Goal: Check status

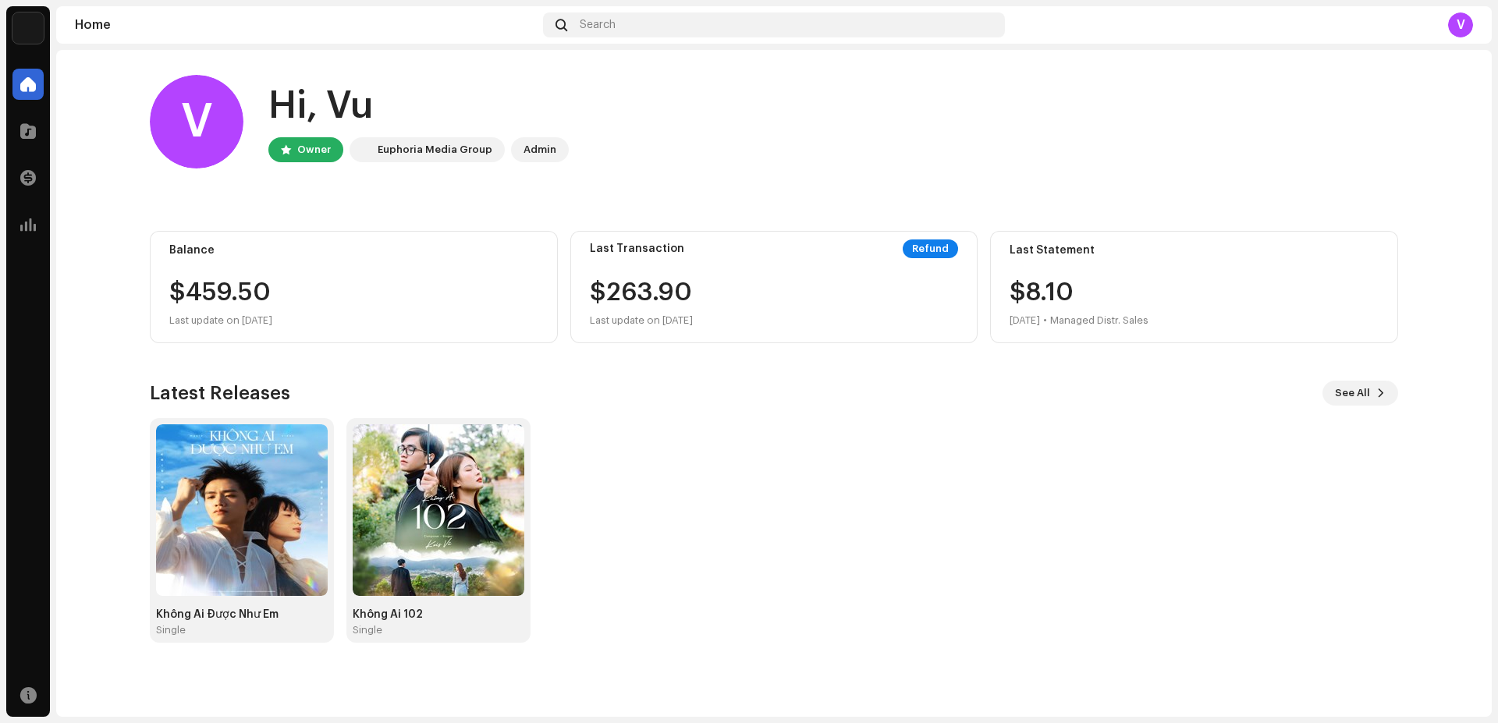
click at [931, 252] on div "Refund" at bounding box center [930, 249] width 55 height 19
click at [888, 261] on div "Last Transaction Refund $263.90 Last update on [DATE]" at bounding box center [774, 287] width 408 height 112
drag, startPoint x: 598, startPoint y: 284, endPoint x: 606, endPoint y: 287, distance: 9.1
click at [599, 284] on div "$263.90 Last update on [DATE]" at bounding box center [641, 305] width 103 height 50
drag, startPoint x: 609, startPoint y: 288, endPoint x: 722, endPoint y: 289, distance: 112.4
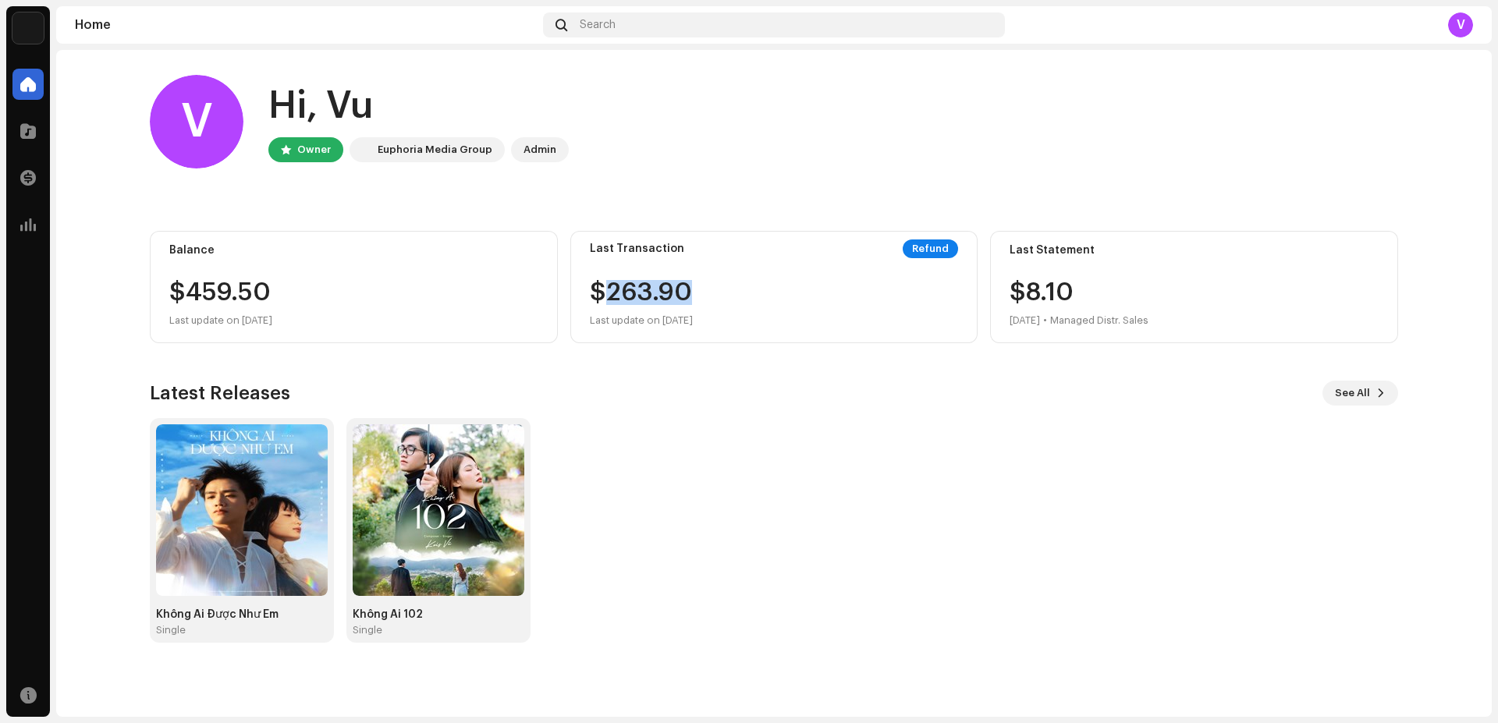
click at [722, 289] on div "$263.90 Last update on [DATE]" at bounding box center [774, 305] width 369 height 50
drag, startPoint x: 592, startPoint y: 249, endPoint x: 737, endPoint y: 240, distance: 144.6
click at [728, 249] on div "Last Transaction Refund" at bounding box center [774, 249] width 369 height 19
copy div "Last Transaction"
drag, startPoint x: 1009, startPoint y: 249, endPoint x: 1148, endPoint y: 249, distance: 138.9
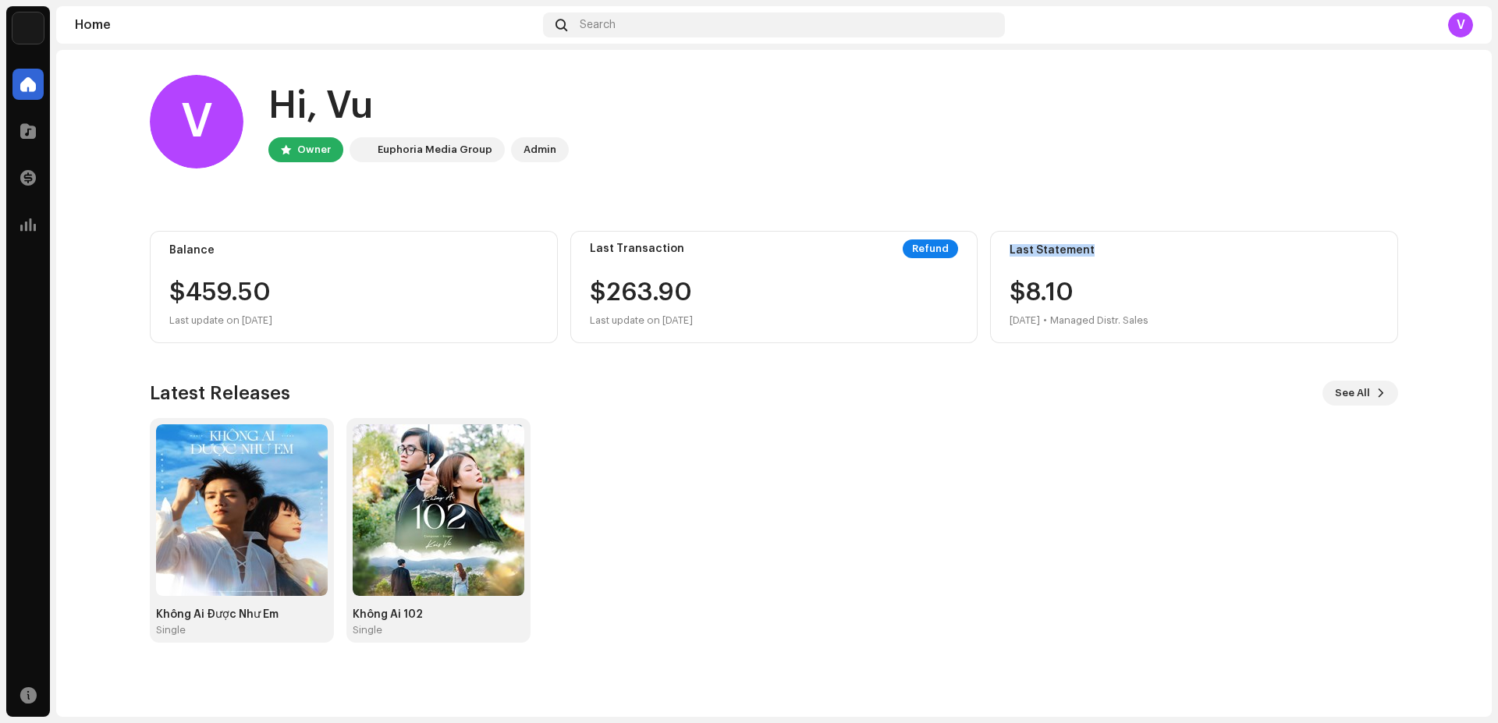
click at [1148, 249] on div "Last Statement $8.[DATE] • Managed Distr. Sales" at bounding box center [1194, 287] width 408 height 112
copy div "Last Statement"
